Goal: Transaction & Acquisition: Purchase product/service

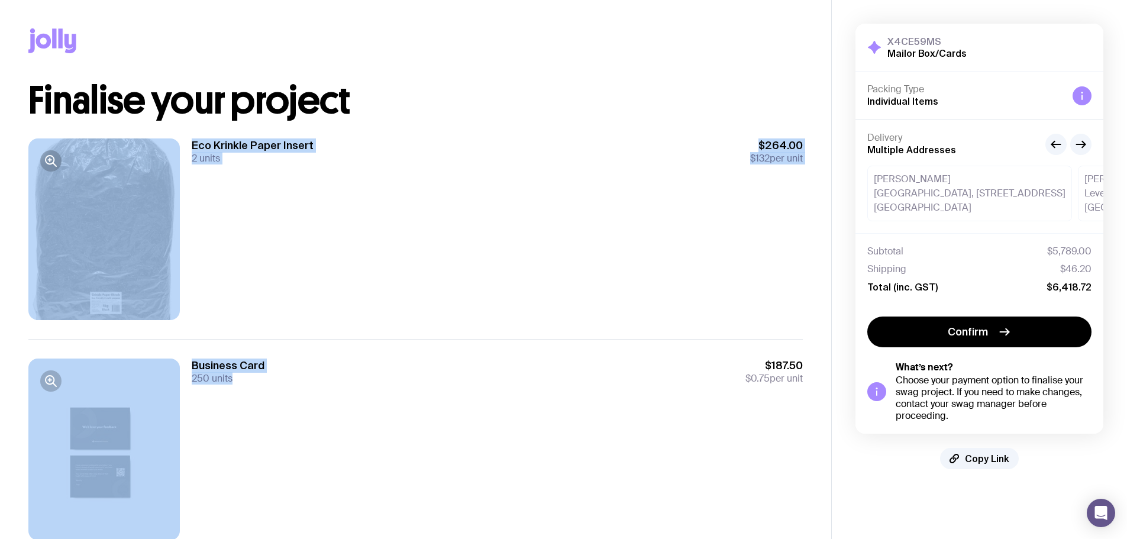
click at [402, 324] on div "Eco Krinkle Paper Insert 2 units $264.00 $132 per unit" at bounding box center [415, 228] width 774 height 219
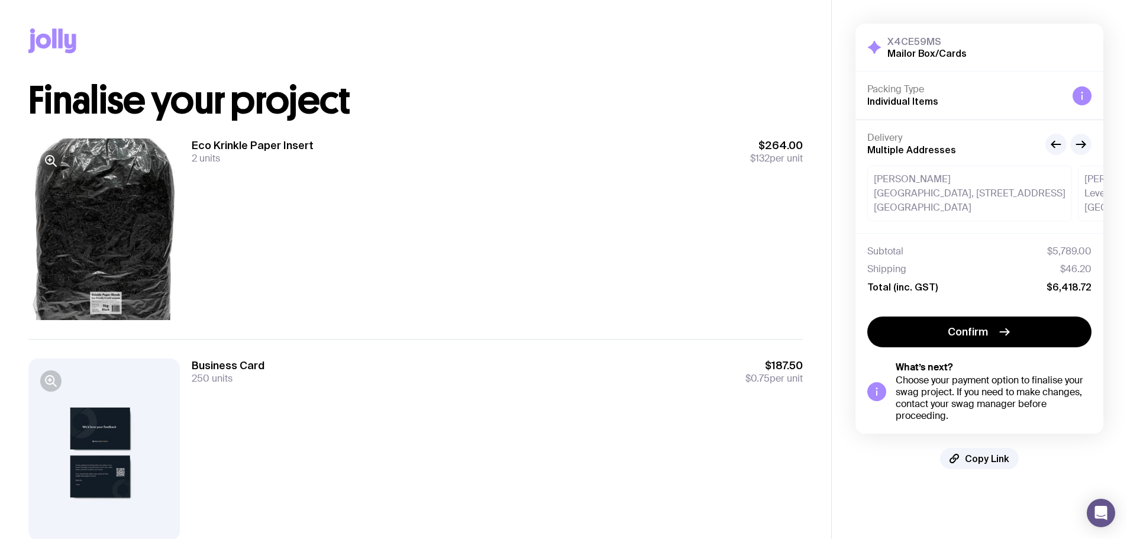
click at [115, 215] on div at bounding box center [103, 229] width 151 height 182
click at [49, 163] on icon "button" at bounding box center [51, 161] width 14 height 14
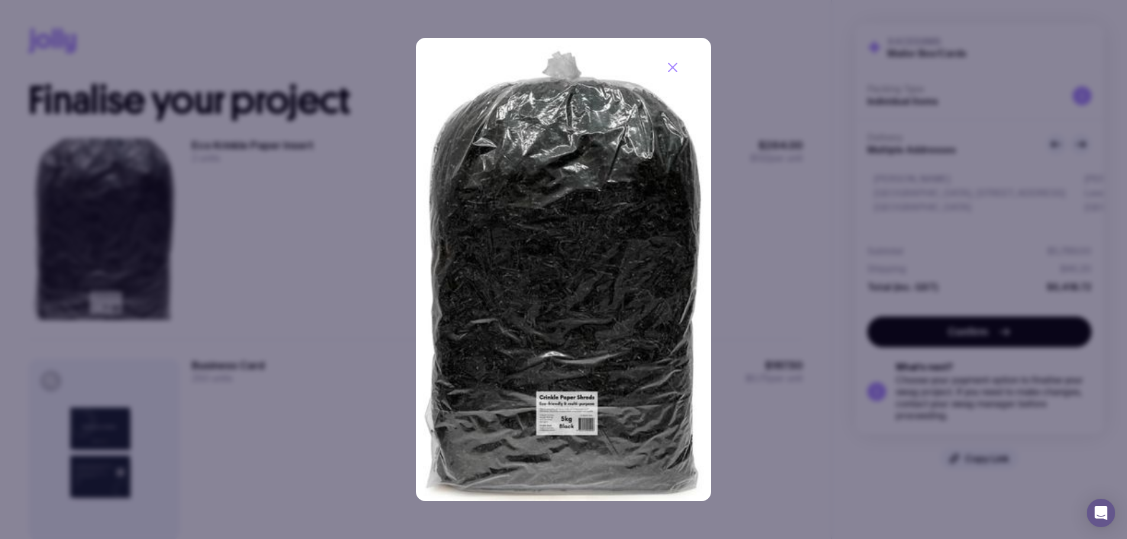
click at [282, 151] on div at bounding box center [563, 269] width 1127 height 539
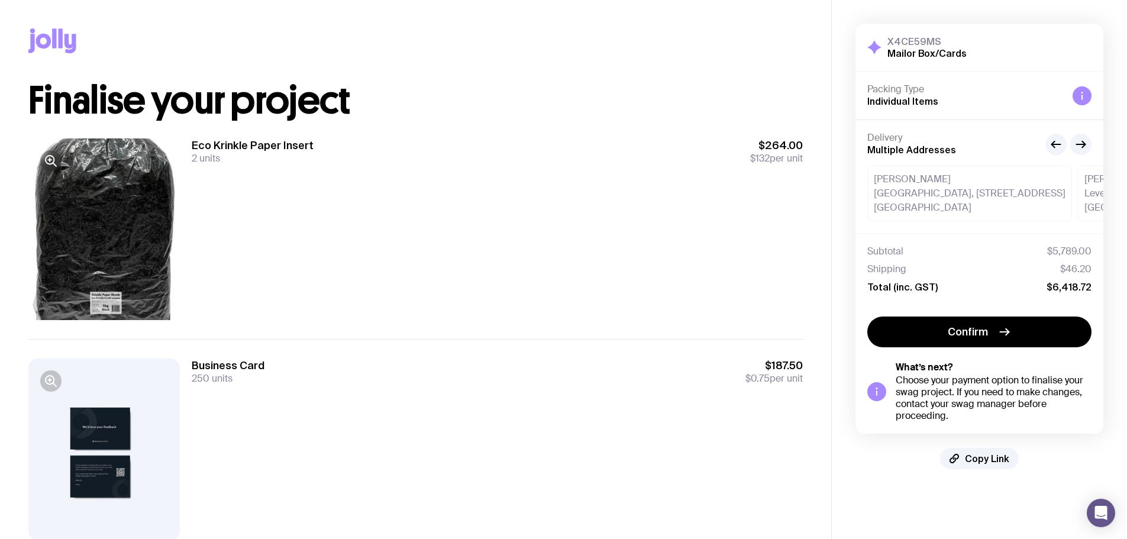
click at [131, 460] on div at bounding box center [103, 449] width 151 height 182
click at [88, 451] on div at bounding box center [103, 449] width 151 height 182
click at [59, 390] on div at bounding box center [50, 380] width 21 height 21
click at [57, 387] on icon "button" at bounding box center [51, 381] width 14 height 14
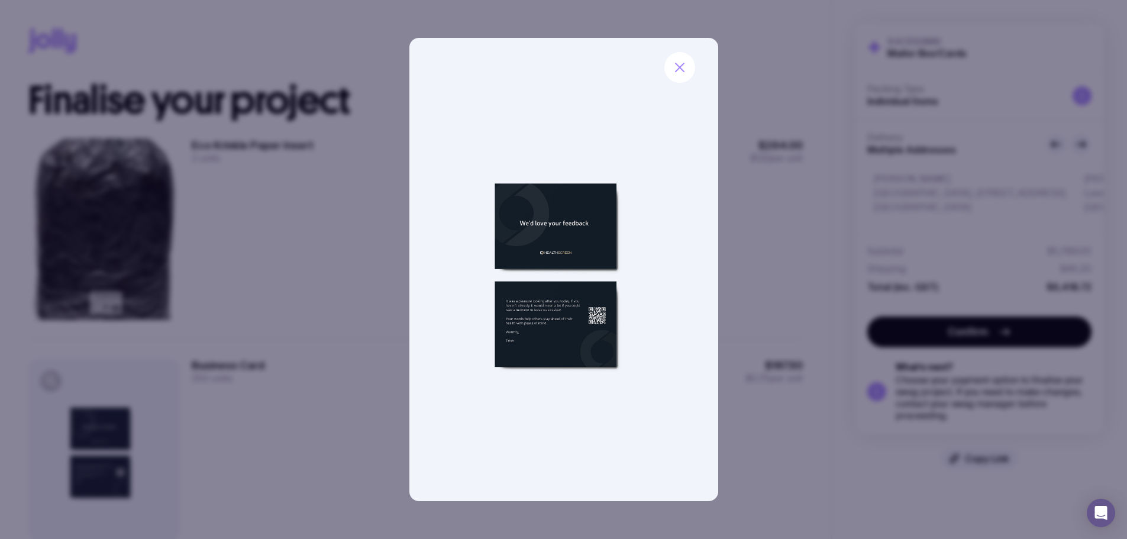
click at [528, 52] on img at bounding box center [563, 269] width 309 height 463
click at [674, 67] on icon "button" at bounding box center [680, 67] width 14 height 14
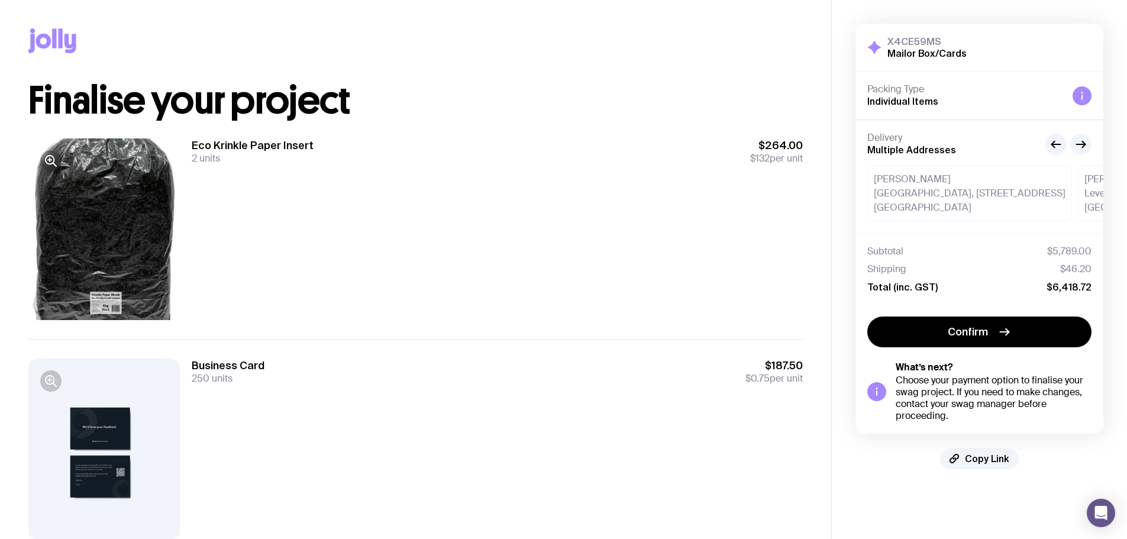
click at [218, 147] on h3 "Eco Krinkle Paper Insert" at bounding box center [253, 145] width 122 height 14
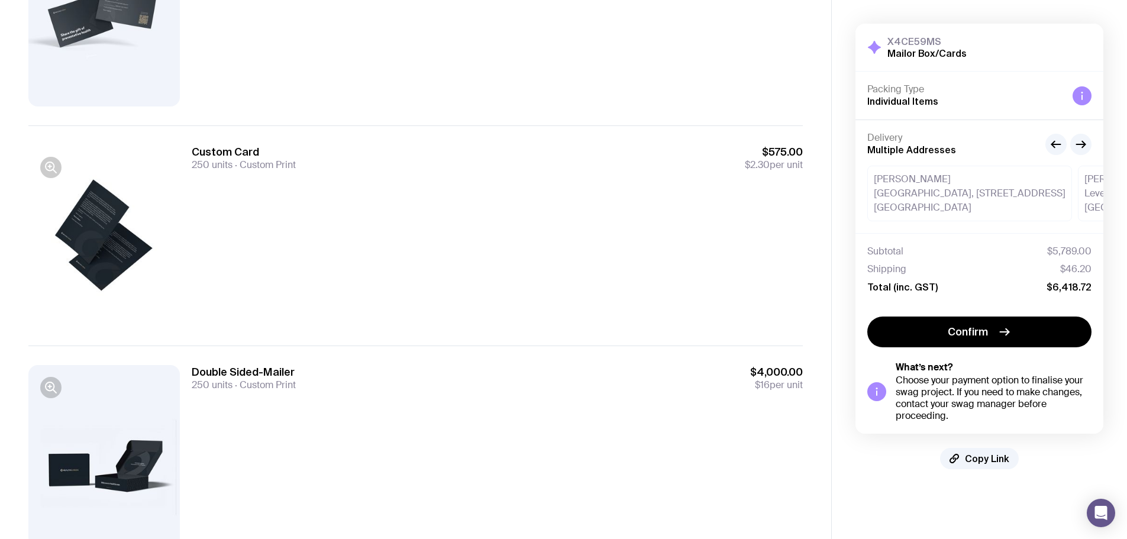
scroll to position [925, 0]
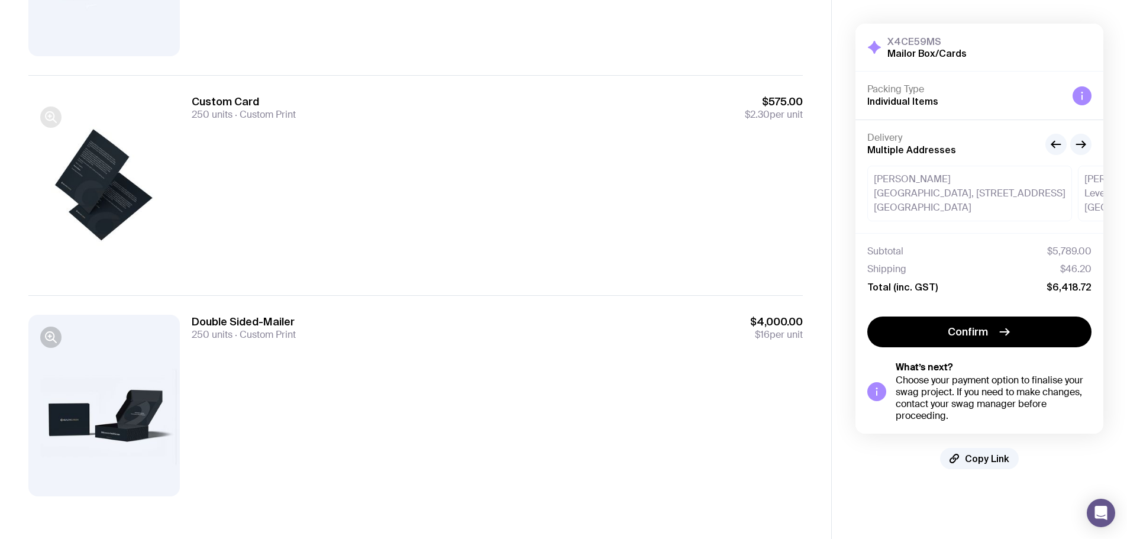
click at [55, 109] on button "button" at bounding box center [50, 116] width 21 height 21
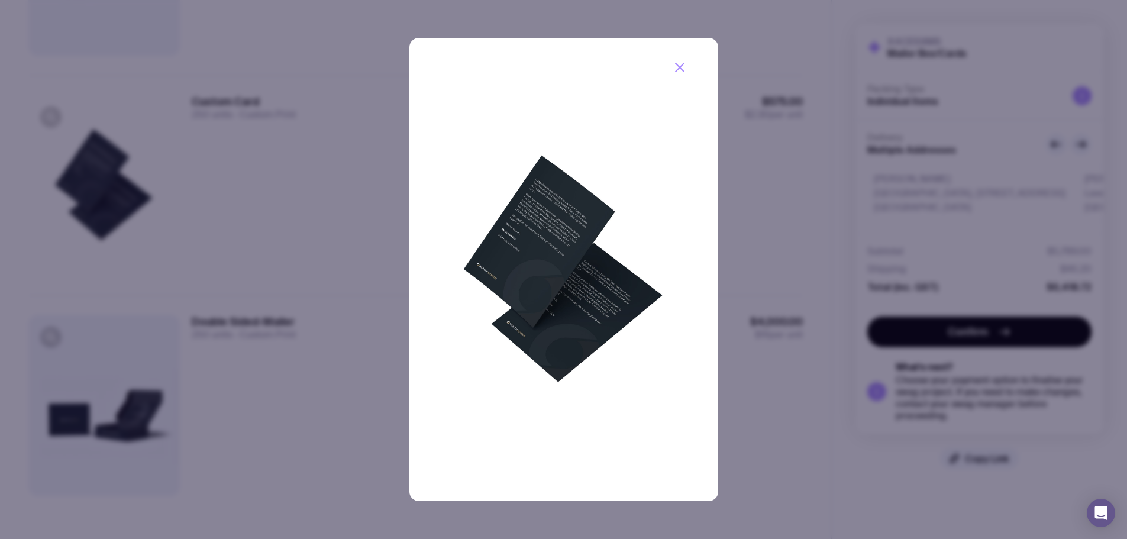
click at [686, 66] on icon "button" at bounding box center [680, 67] width 14 height 14
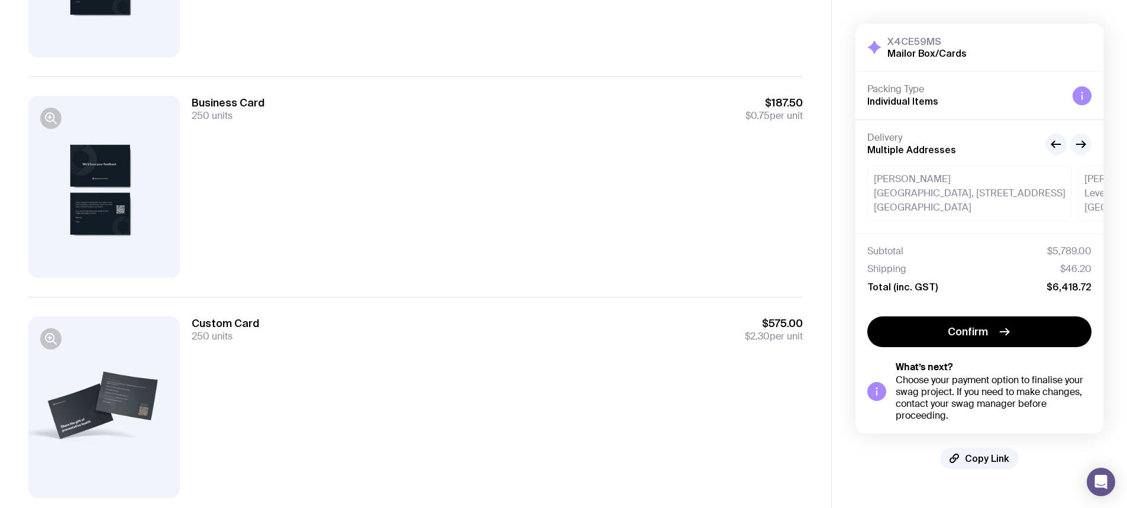
scroll to position [482, 0]
click at [120, 182] on div at bounding box center [103, 187] width 151 height 182
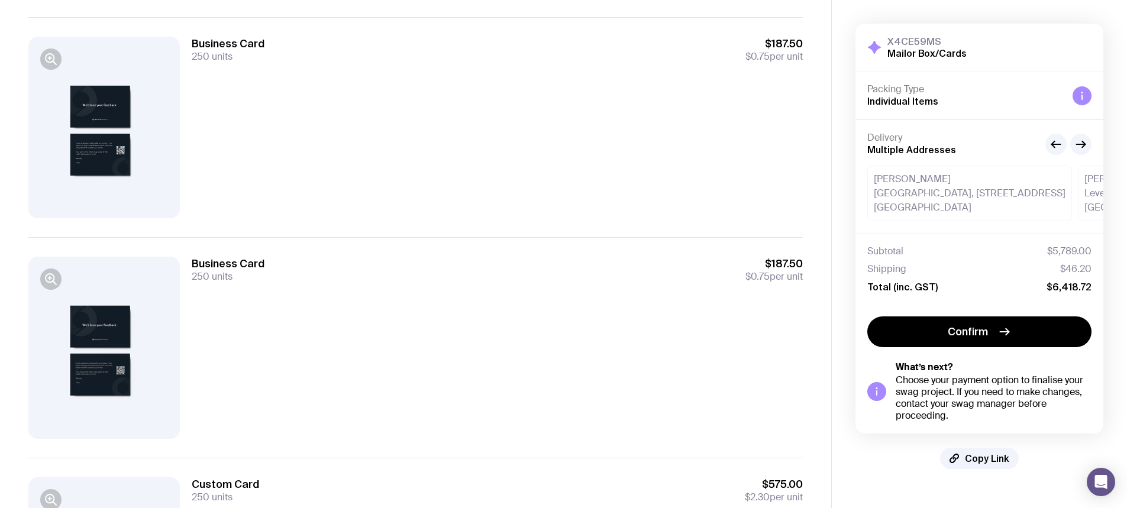
scroll to position [186, 0]
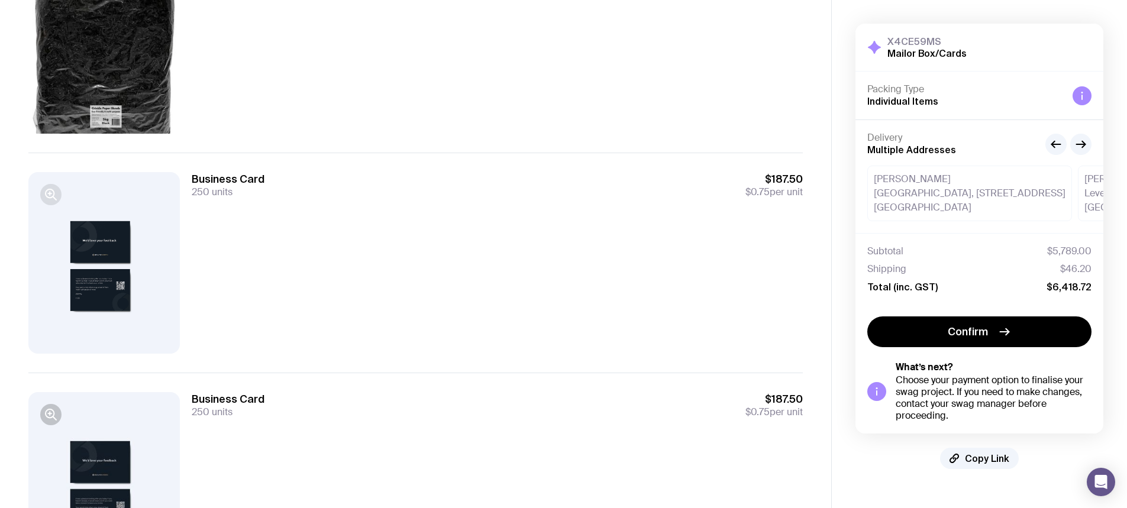
click at [44, 192] on icon "button" at bounding box center [51, 195] width 14 height 14
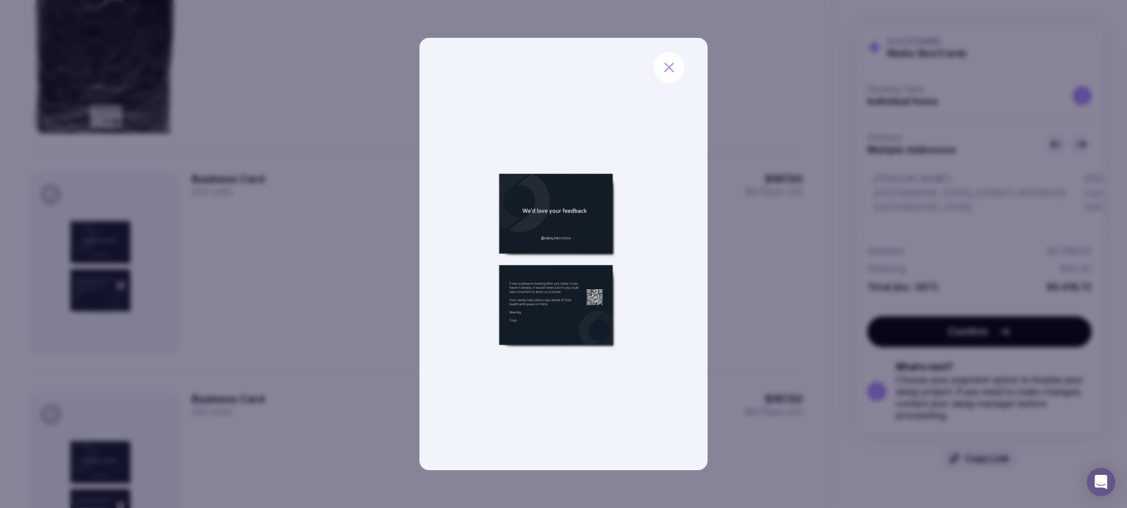
click at [587, 245] on img at bounding box center [563, 254] width 288 height 432
click at [166, 238] on div at bounding box center [563, 254] width 1127 height 508
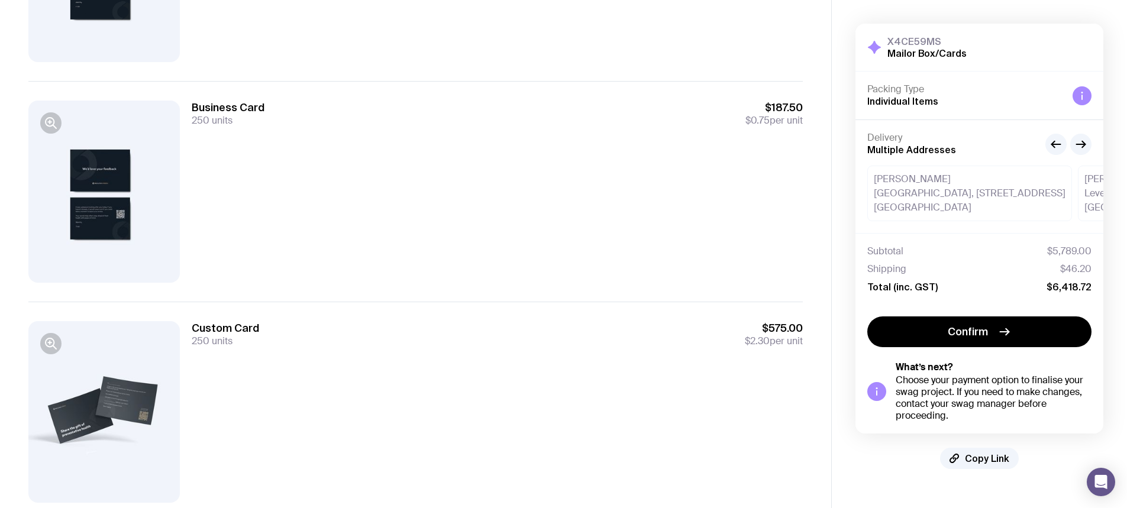
scroll to position [600, 0]
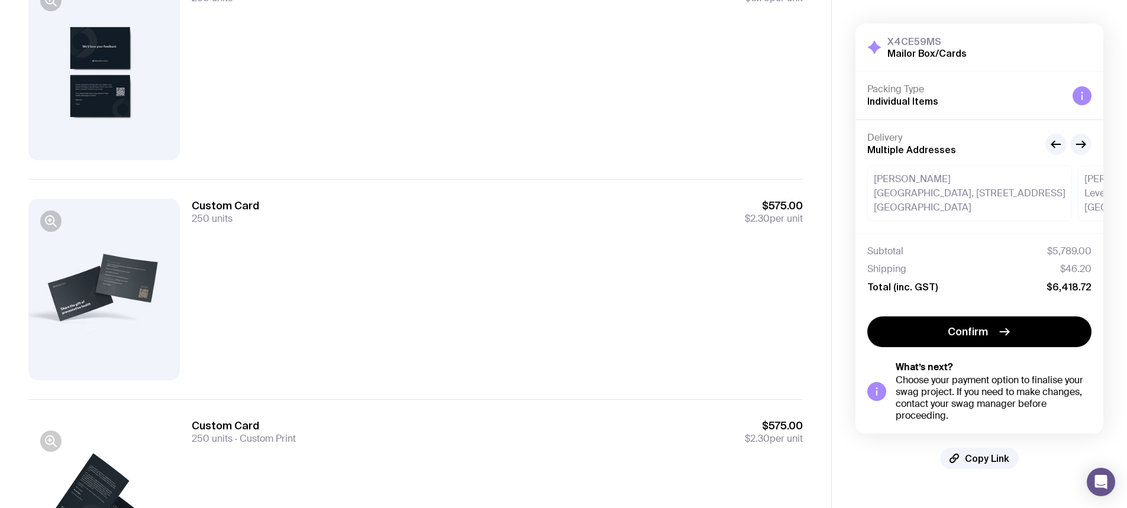
click at [60, 212] on div at bounding box center [50, 221] width 21 height 21
click at [35, 217] on div at bounding box center [103, 290] width 151 height 182
click at [35, 219] on div at bounding box center [103, 290] width 151 height 182
click at [53, 221] on icon "button" at bounding box center [51, 221] width 14 height 14
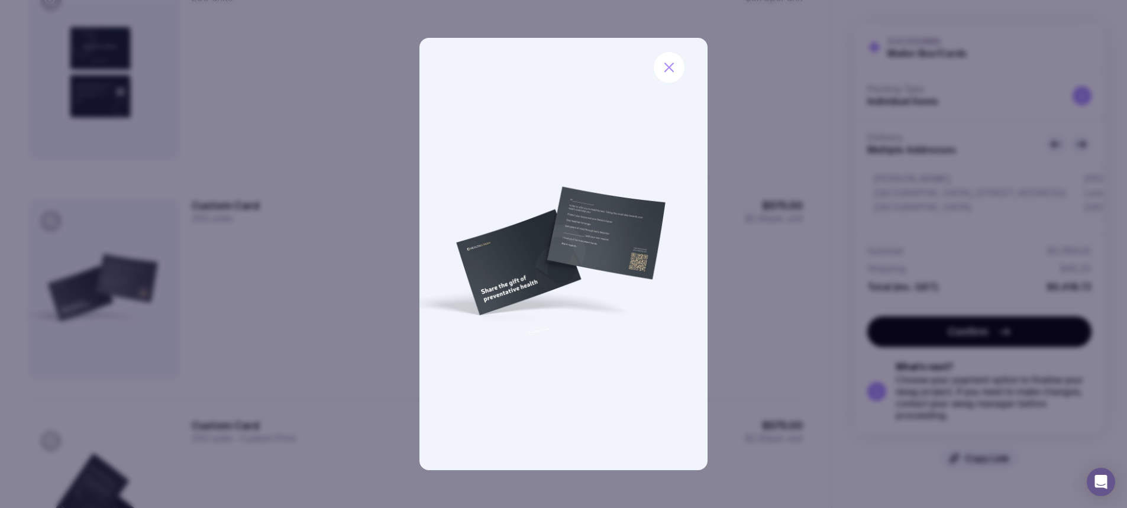
click at [233, 249] on div at bounding box center [563, 254] width 1127 height 508
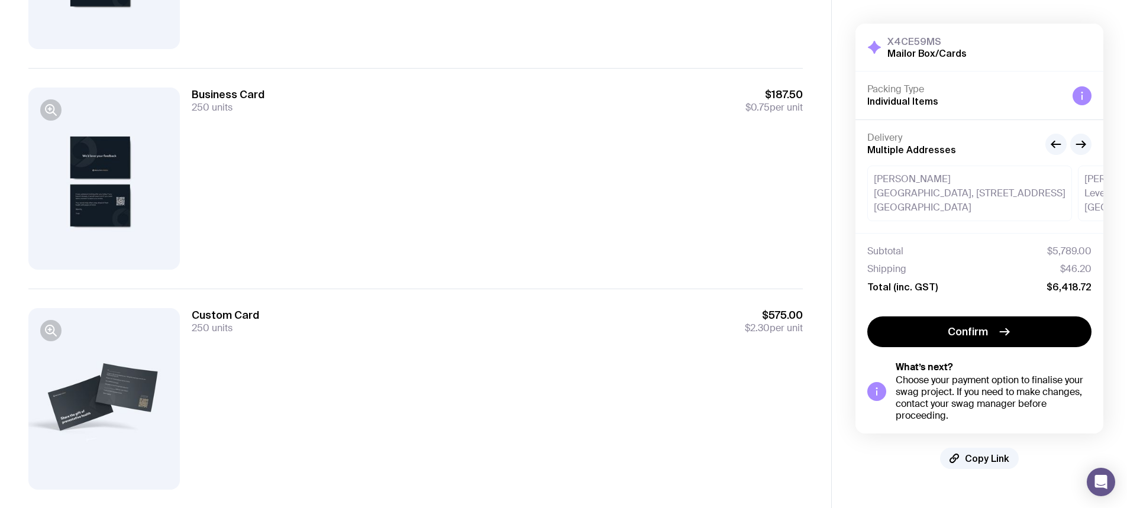
scroll to position [364, 0]
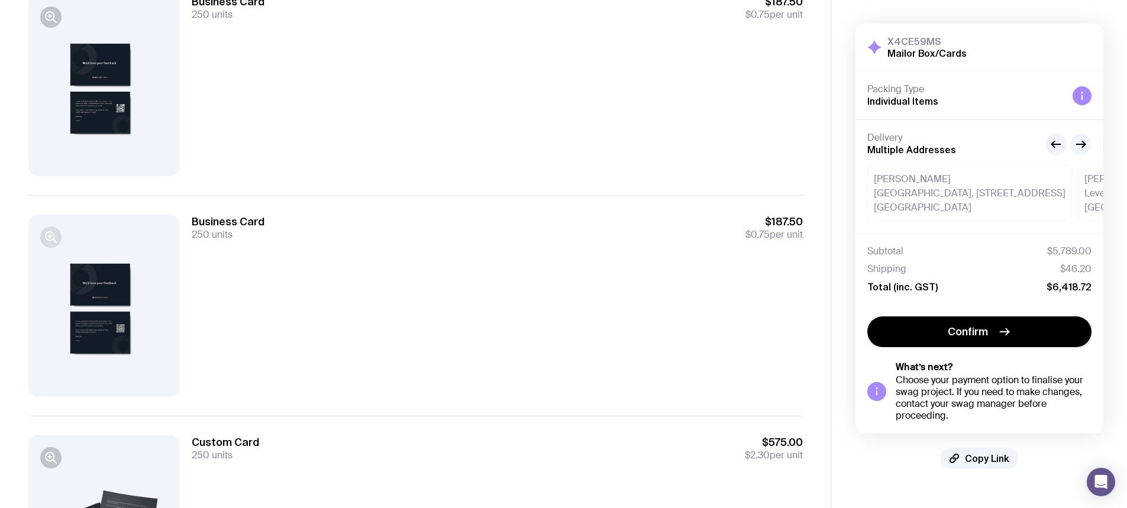
click at [50, 227] on button "button" at bounding box center [50, 237] width 21 height 21
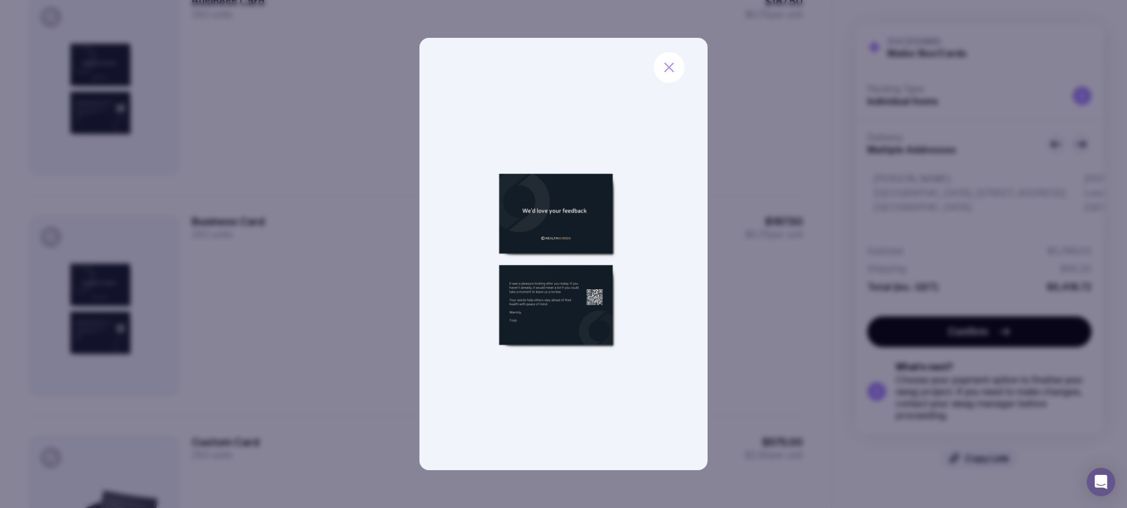
click at [323, 261] on div at bounding box center [563, 254] width 1127 height 508
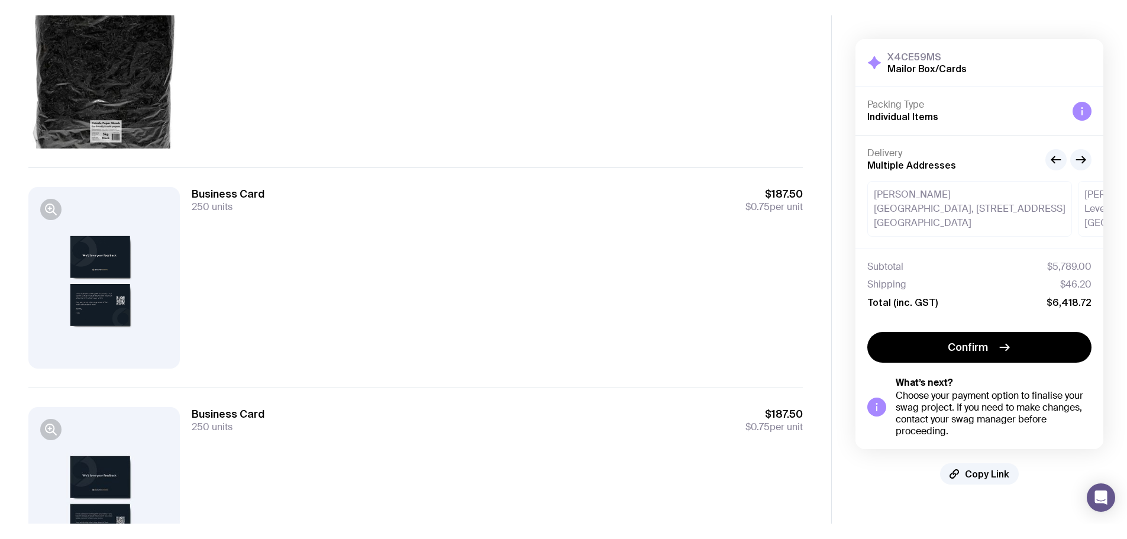
scroll to position [186, 0]
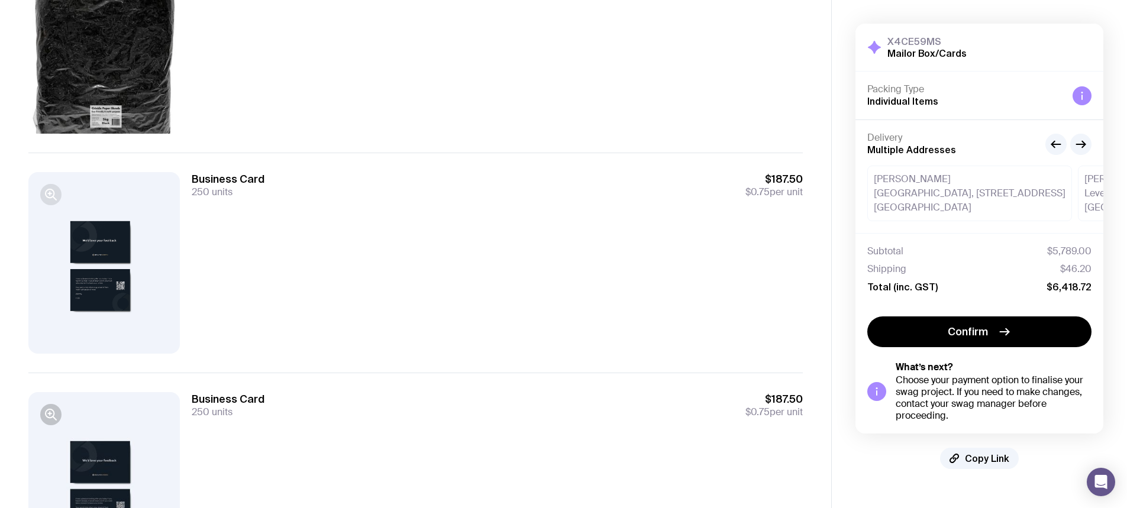
click at [43, 192] on button "button" at bounding box center [50, 194] width 21 height 21
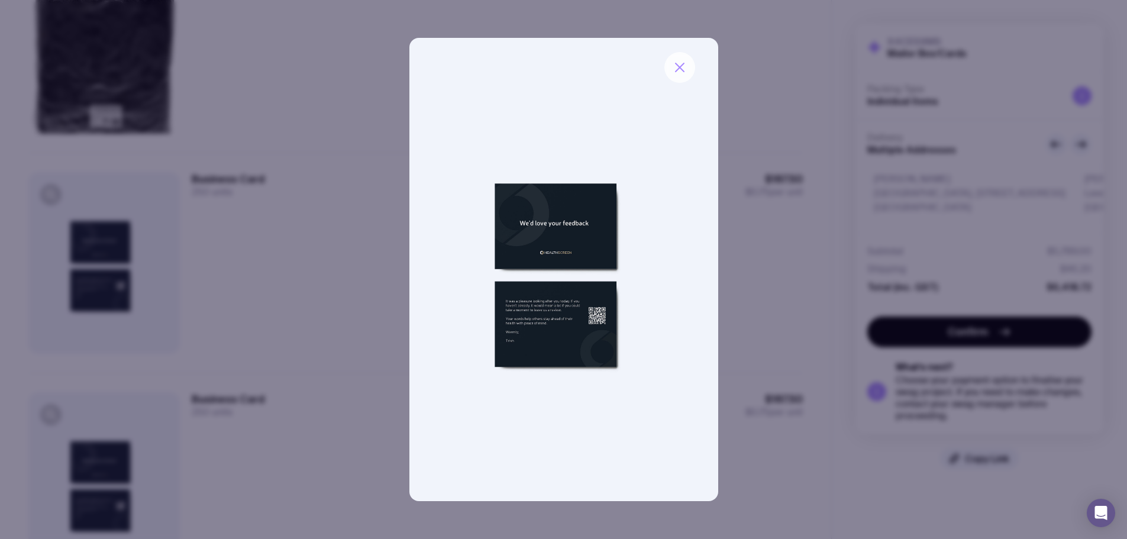
click at [682, 63] on icon "button" at bounding box center [680, 67] width 14 height 14
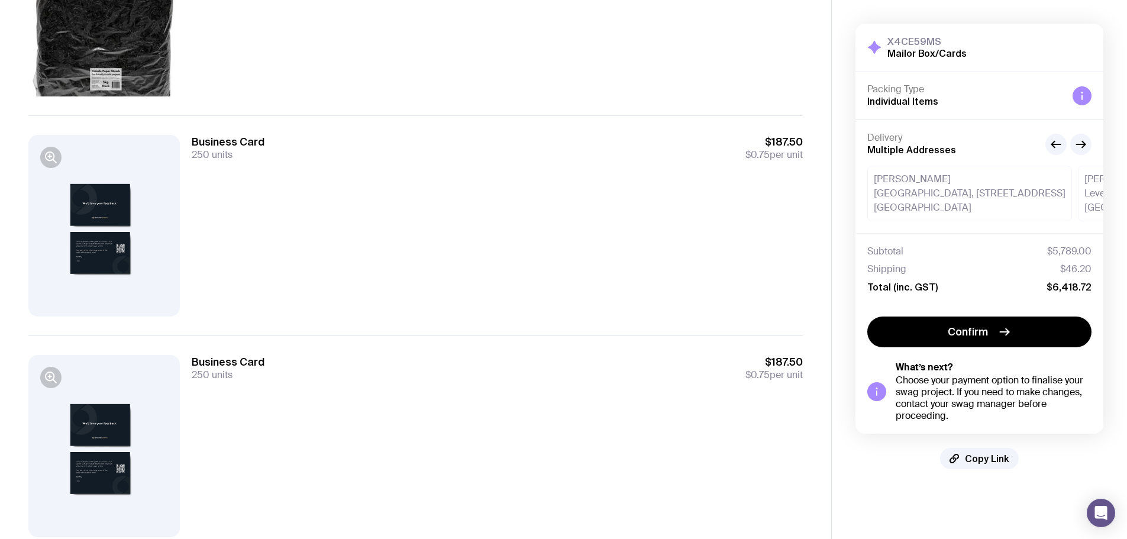
scroll to position [305, 0]
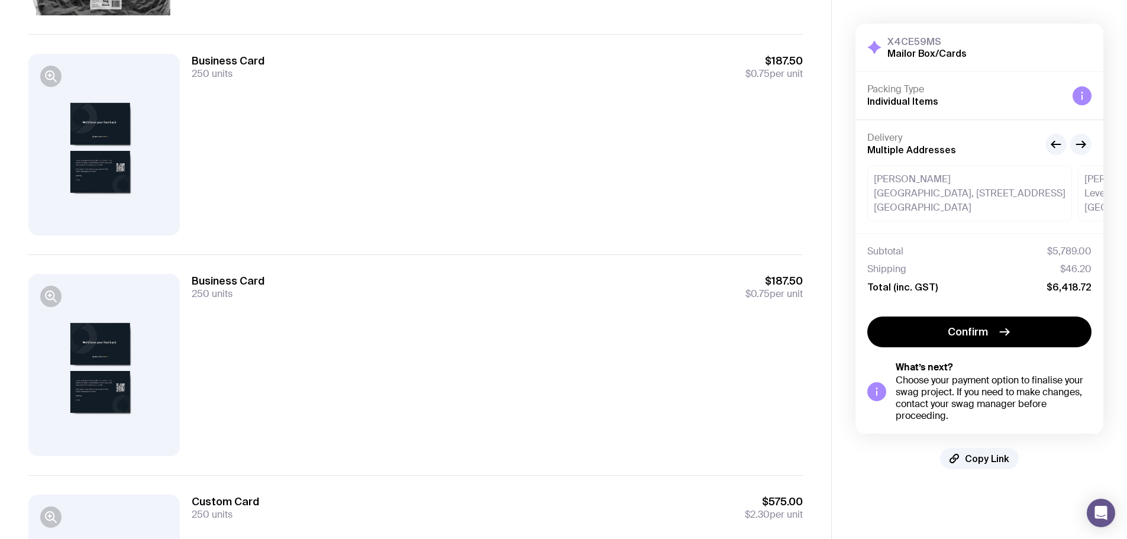
click at [115, 157] on div at bounding box center [103, 145] width 151 height 182
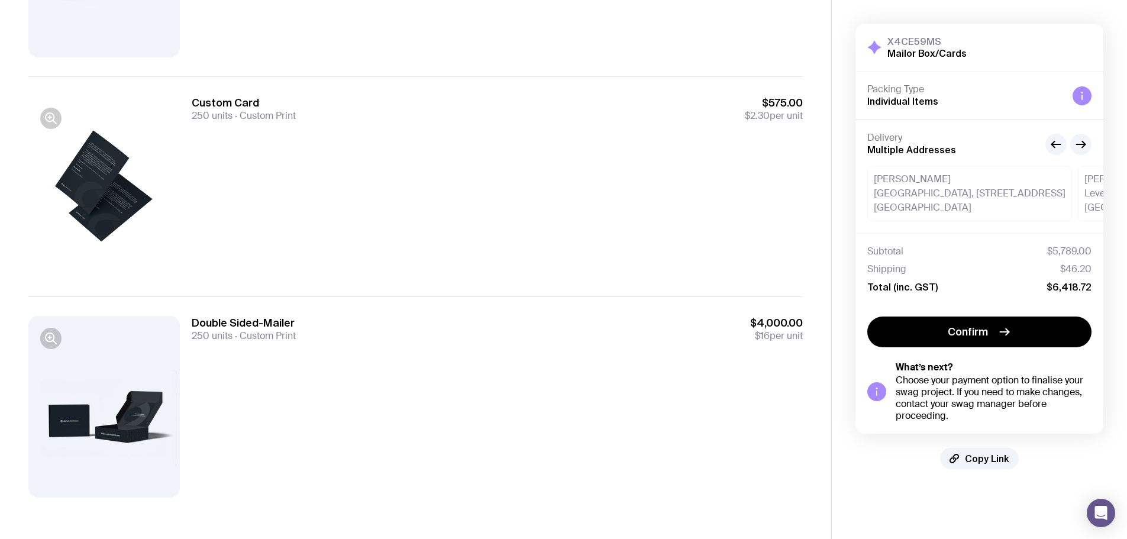
scroll to position [925, 0]
click at [52, 119] on icon "button" at bounding box center [50, 116] width 8 height 8
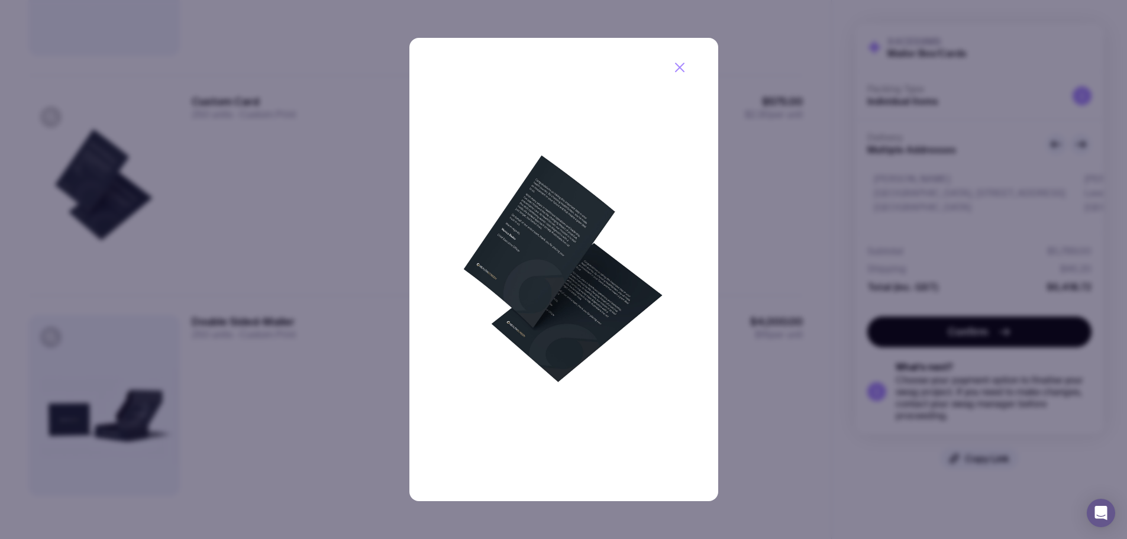
click at [577, 261] on img at bounding box center [563, 269] width 309 height 463
click at [212, 69] on div at bounding box center [563, 269] width 1127 height 539
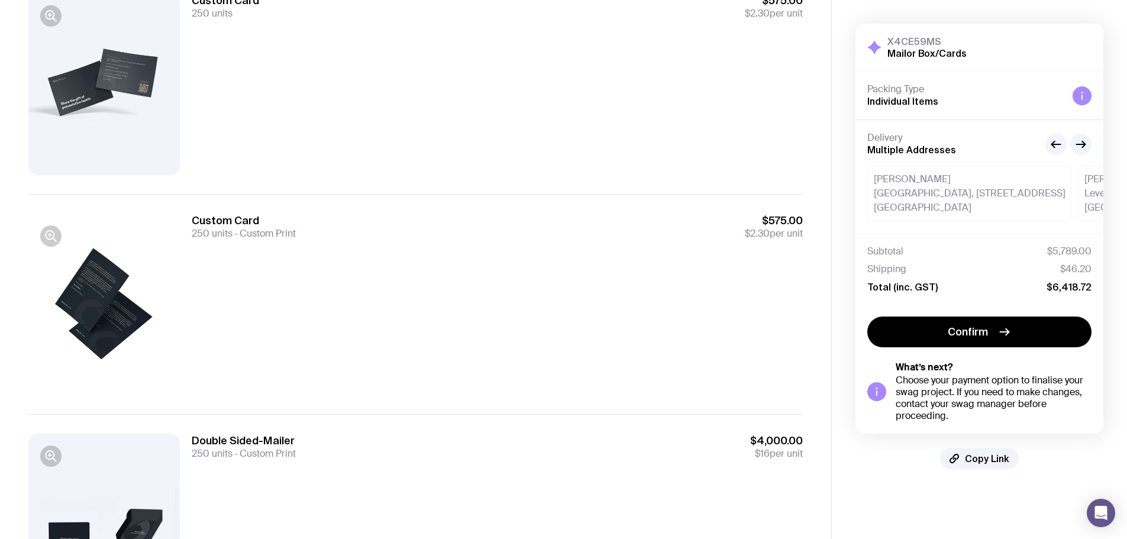
scroll to position [629, 0]
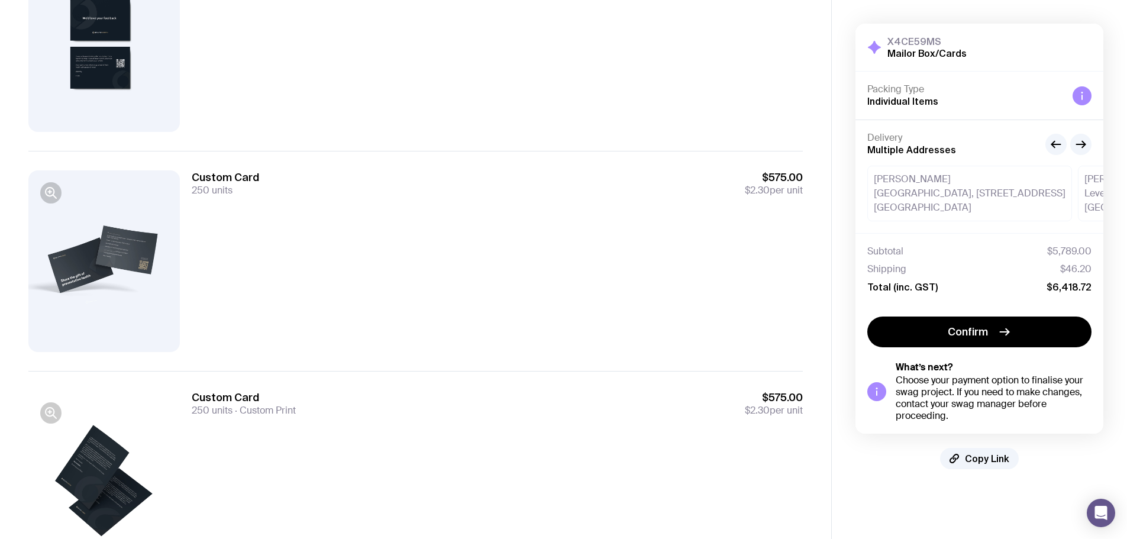
click at [135, 239] on div at bounding box center [103, 261] width 151 height 182
click at [53, 176] on div at bounding box center [103, 261] width 151 height 182
click at [50, 189] on icon "button" at bounding box center [51, 193] width 14 height 14
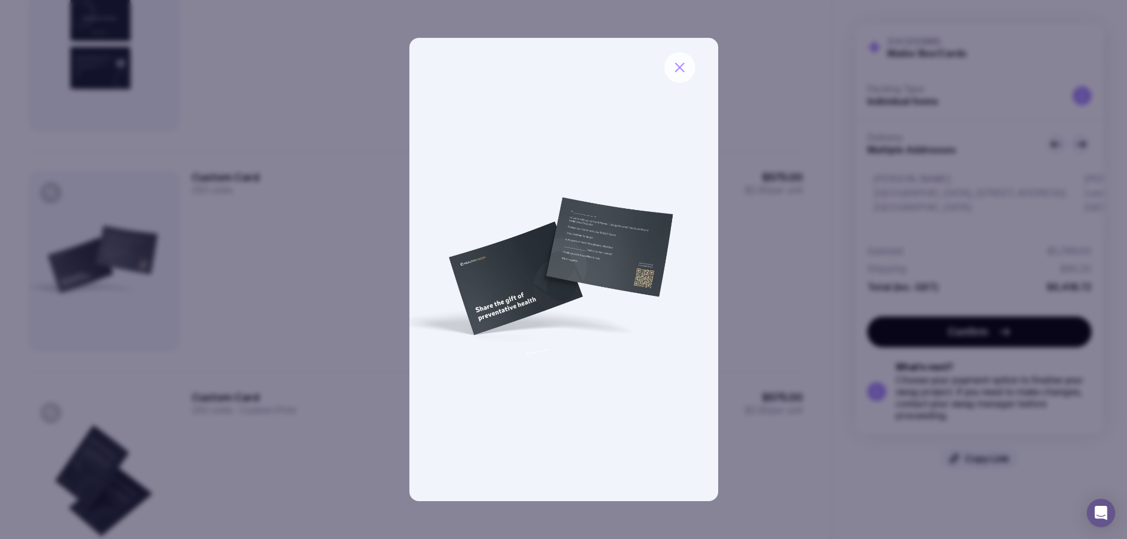
click at [687, 76] on button "button" at bounding box center [679, 67] width 31 height 31
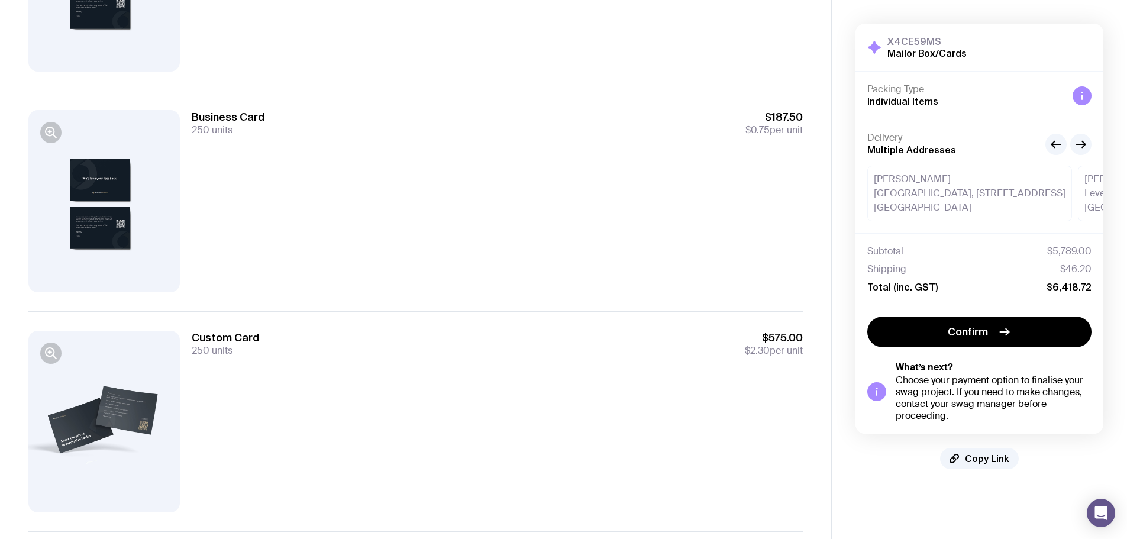
scroll to position [451, 0]
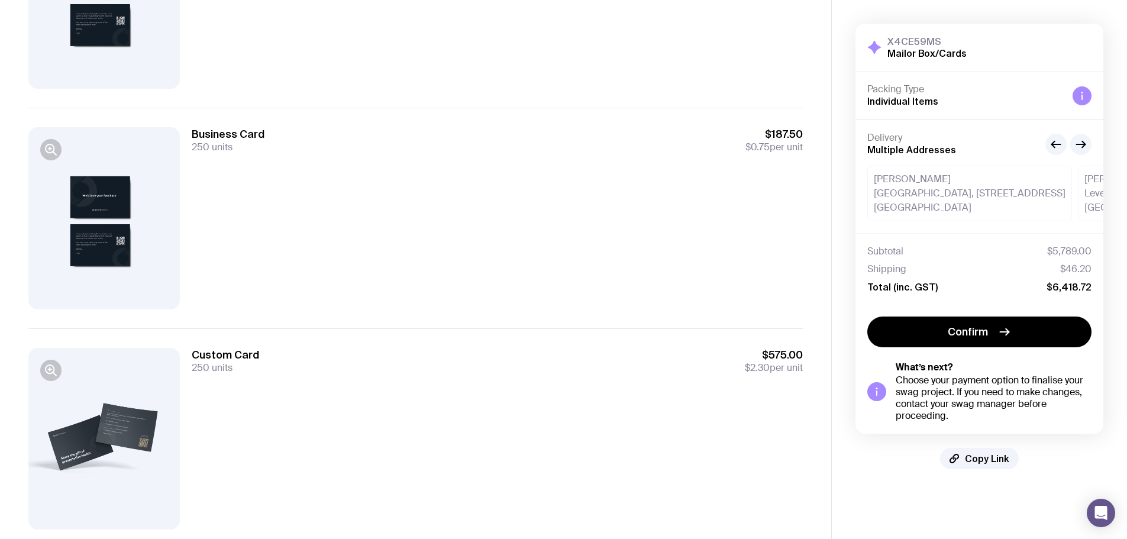
click at [58, 164] on div at bounding box center [103, 218] width 151 height 182
click at [58, 157] on div at bounding box center [50, 149] width 21 height 21
click at [62, 144] on div at bounding box center [103, 218] width 151 height 182
click at [47, 144] on icon "button" at bounding box center [51, 150] width 14 height 14
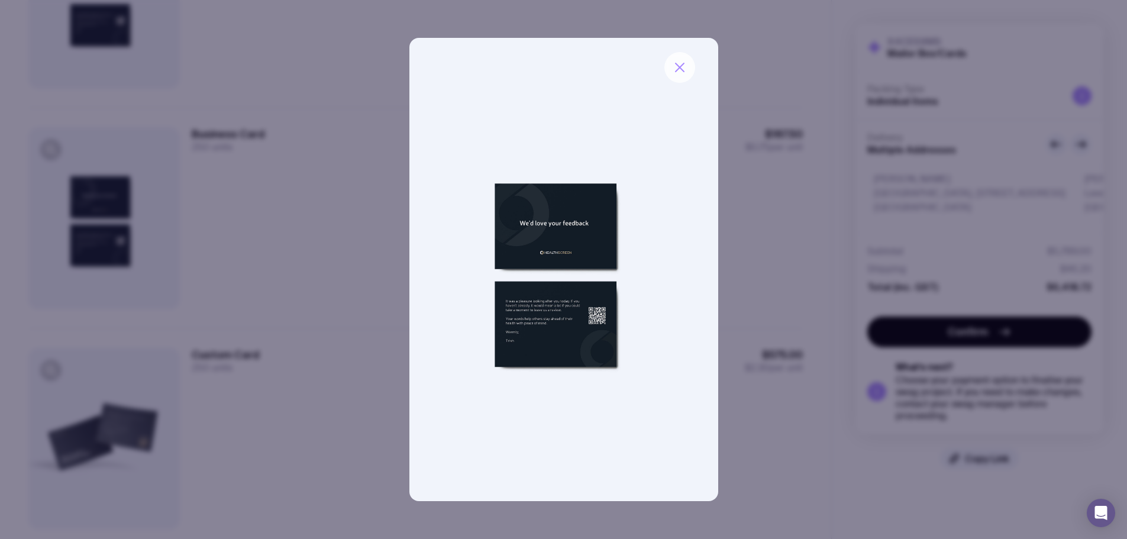
click at [676, 57] on button "button" at bounding box center [679, 67] width 31 height 31
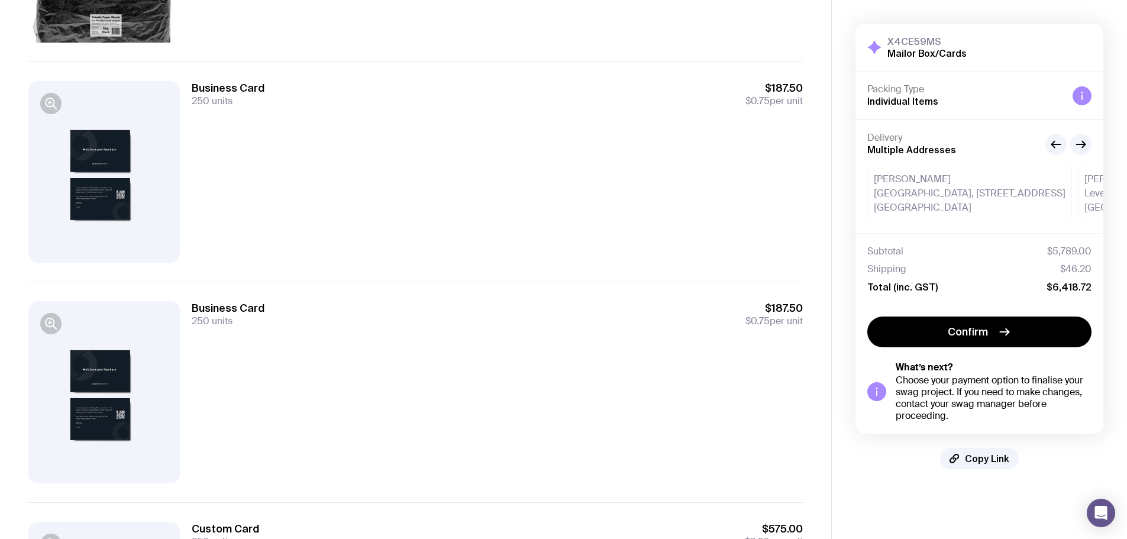
scroll to position [274, 0]
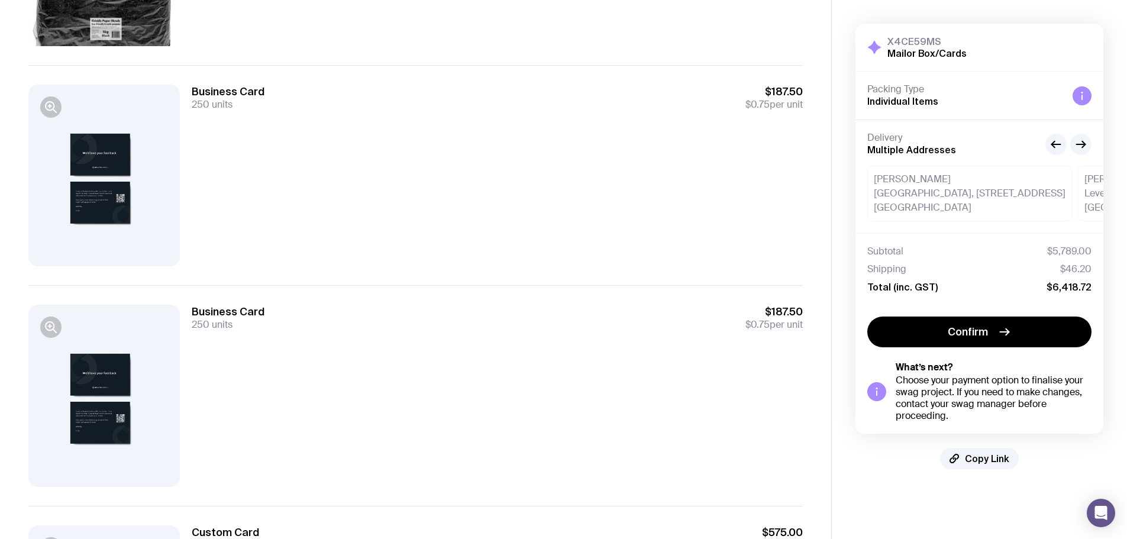
click at [95, 132] on div at bounding box center [103, 176] width 151 height 182
click at [96, 154] on div at bounding box center [103, 176] width 151 height 182
click at [51, 106] on icon "button" at bounding box center [50, 106] width 3 height 0
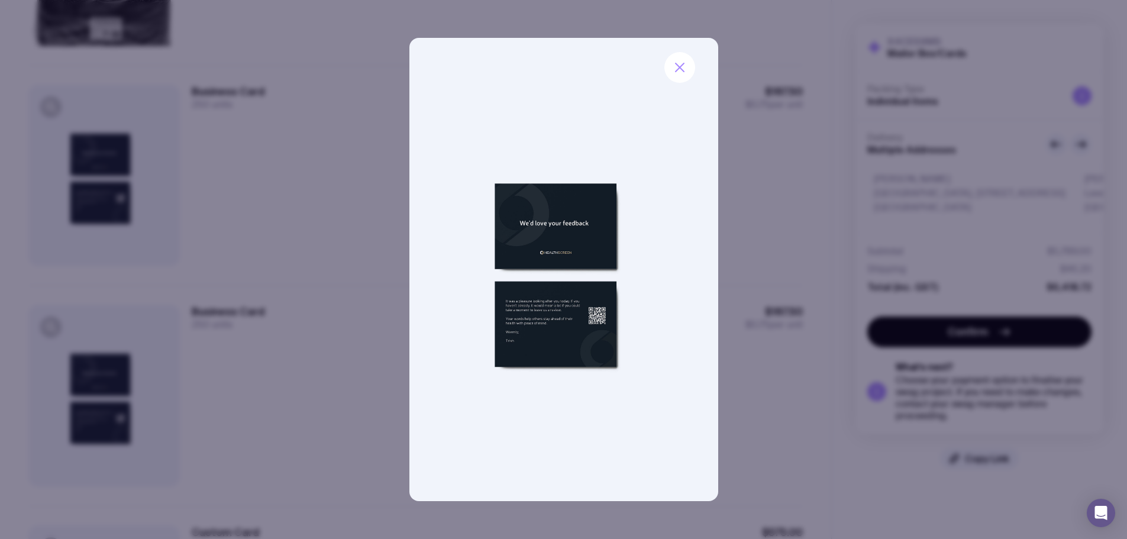
click at [625, 164] on img at bounding box center [563, 269] width 309 height 463
click at [691, 60] on button "button" at bounding box center [679, 67] width 31 height 31
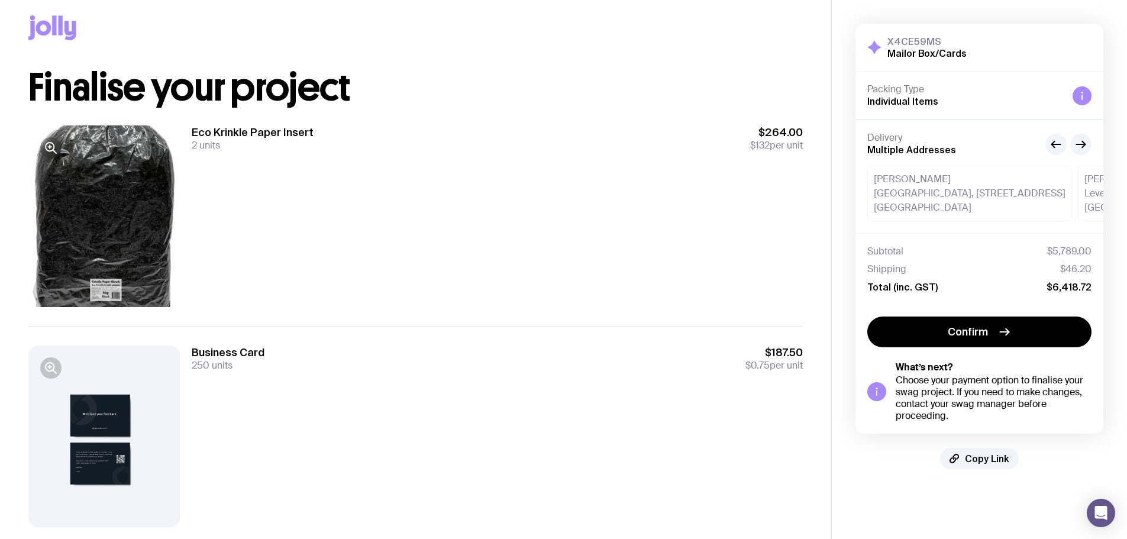
scroll to position [0, 0]
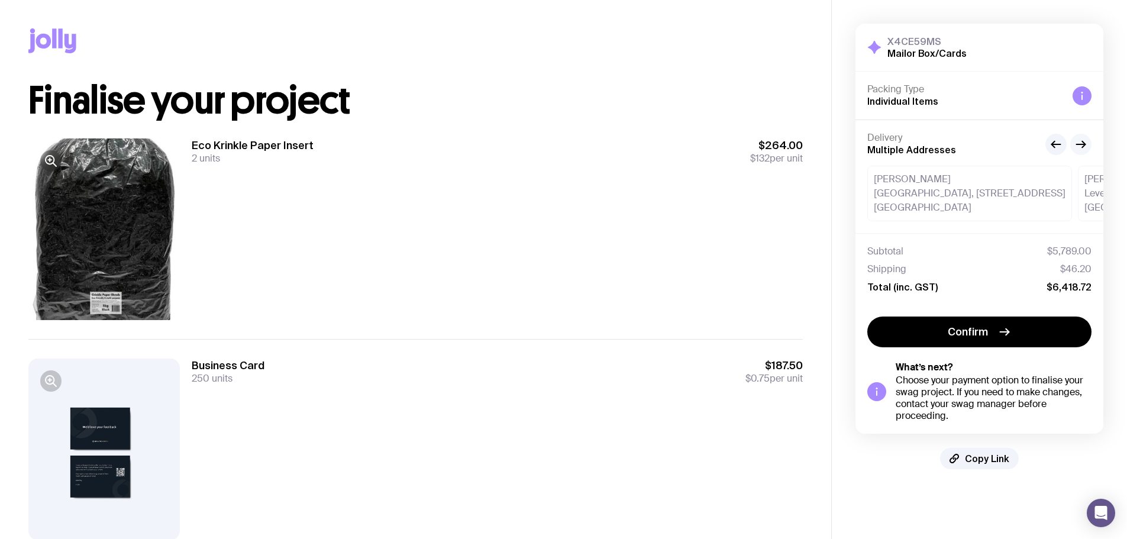
click at [1077, 152] on button "button" at bounding box center [1080, 144] width 21 height 21
click at [1053, 146] on icon "button" at bounding box center [1056, 144] width 14 height 14
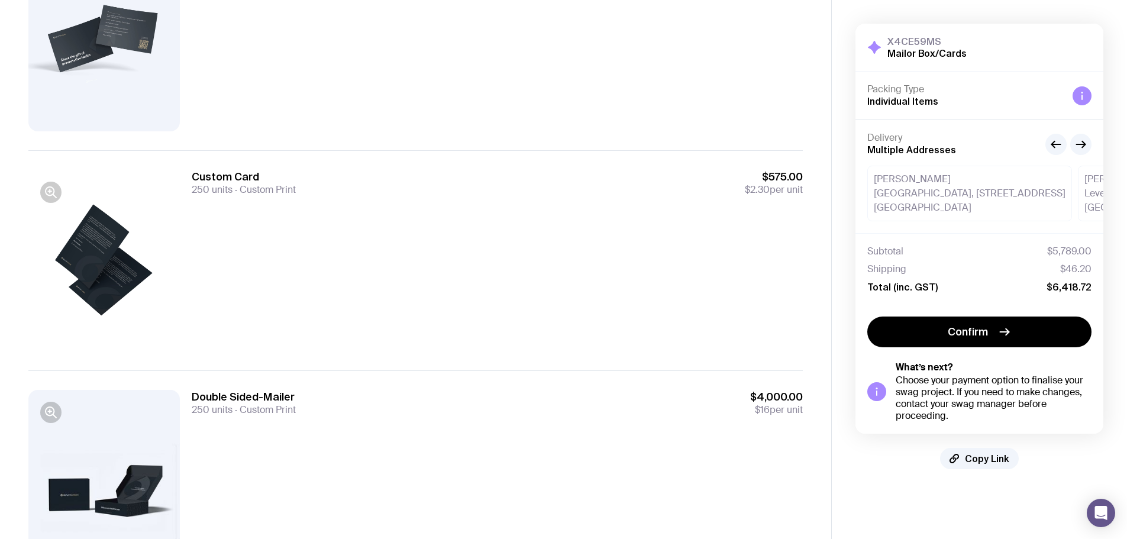
scroll to position [925, 0]
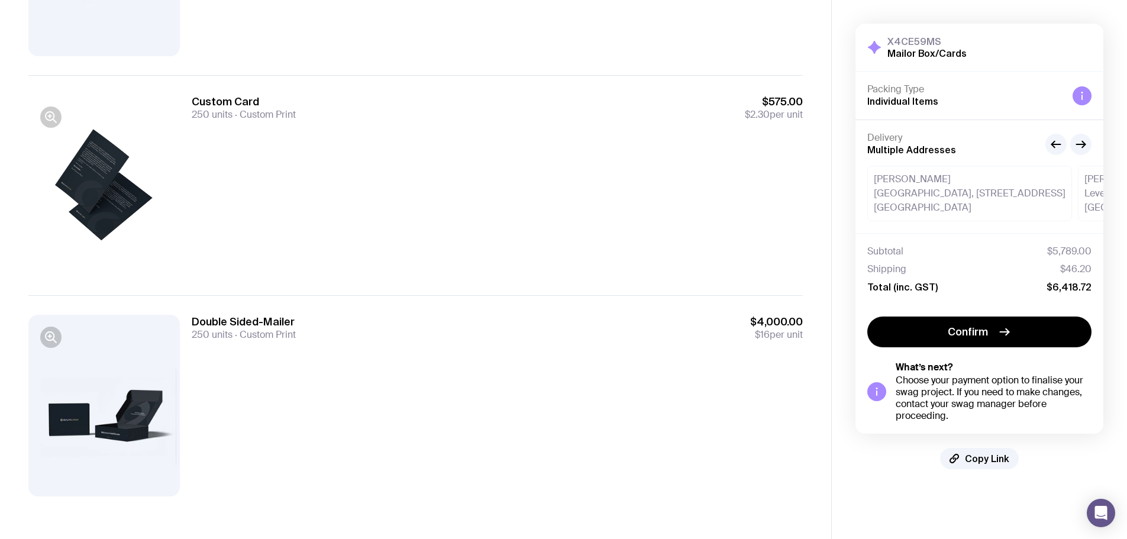
click at [801, 320] on span "$4,000.00" at bounding box center [776, 322] width 53 height 14
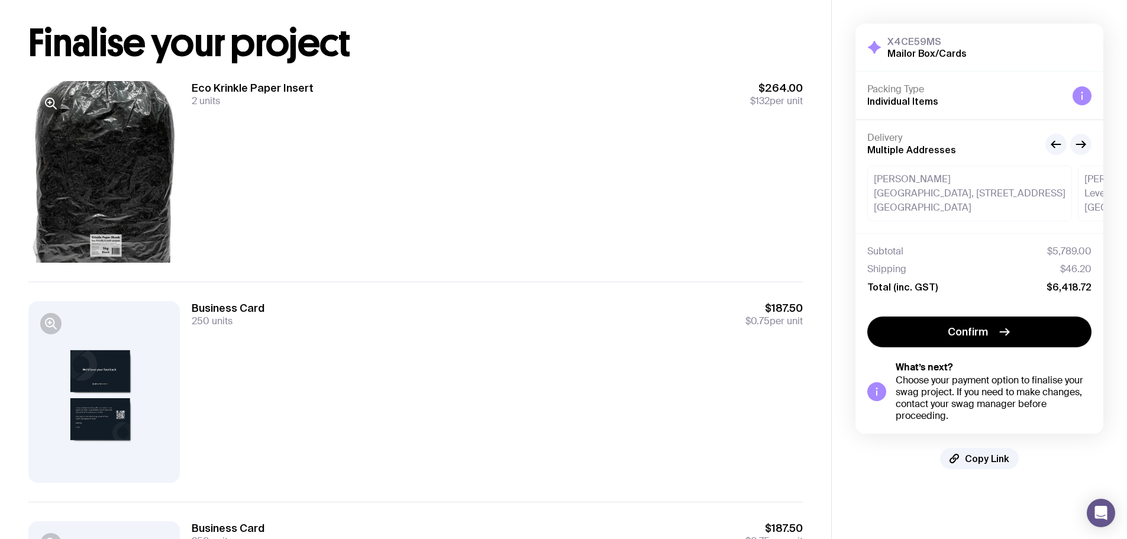
scroll to position [0, 0]
